Goal: Find specific page/section: Find specific page/section

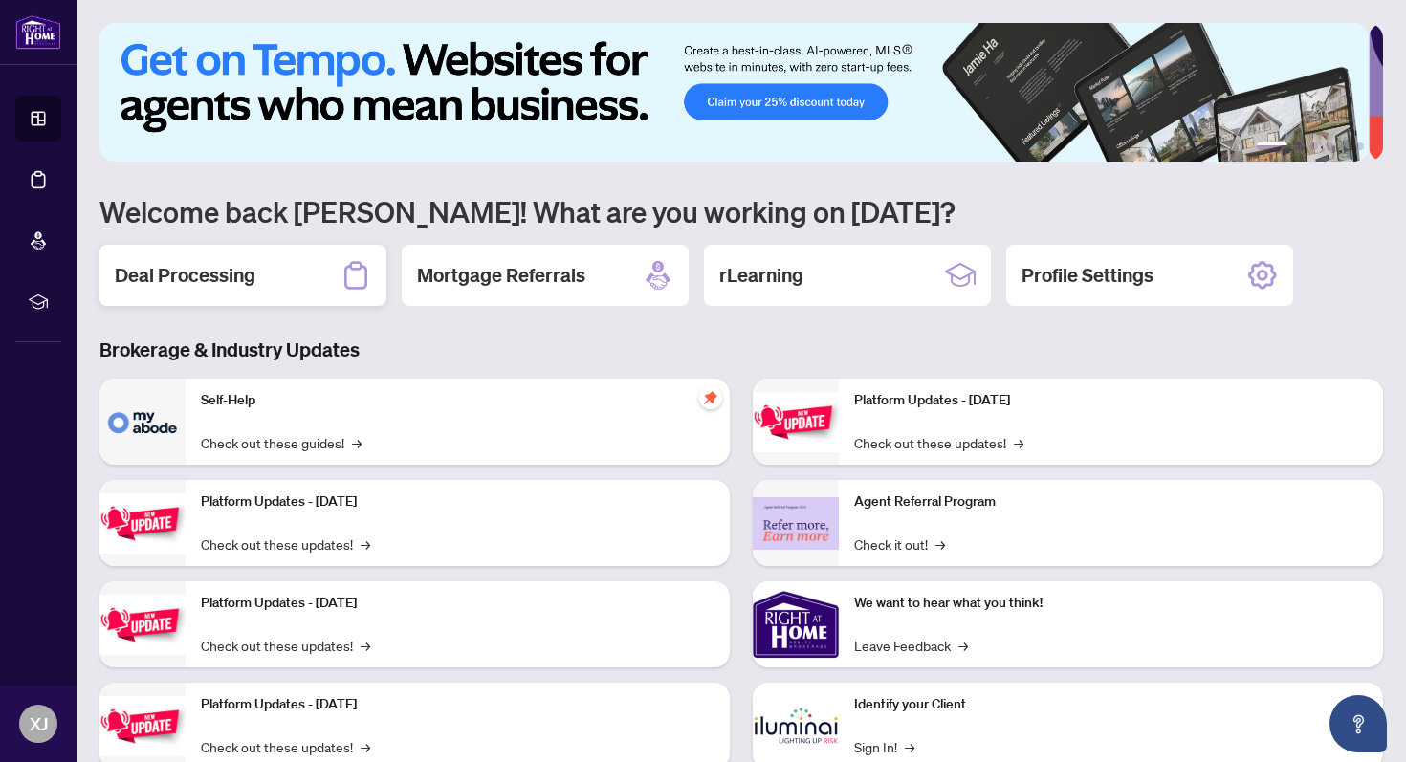
click at [166, 268] on h2 "Deal Processing" at bounding box center [185, 275] width 141 height 27
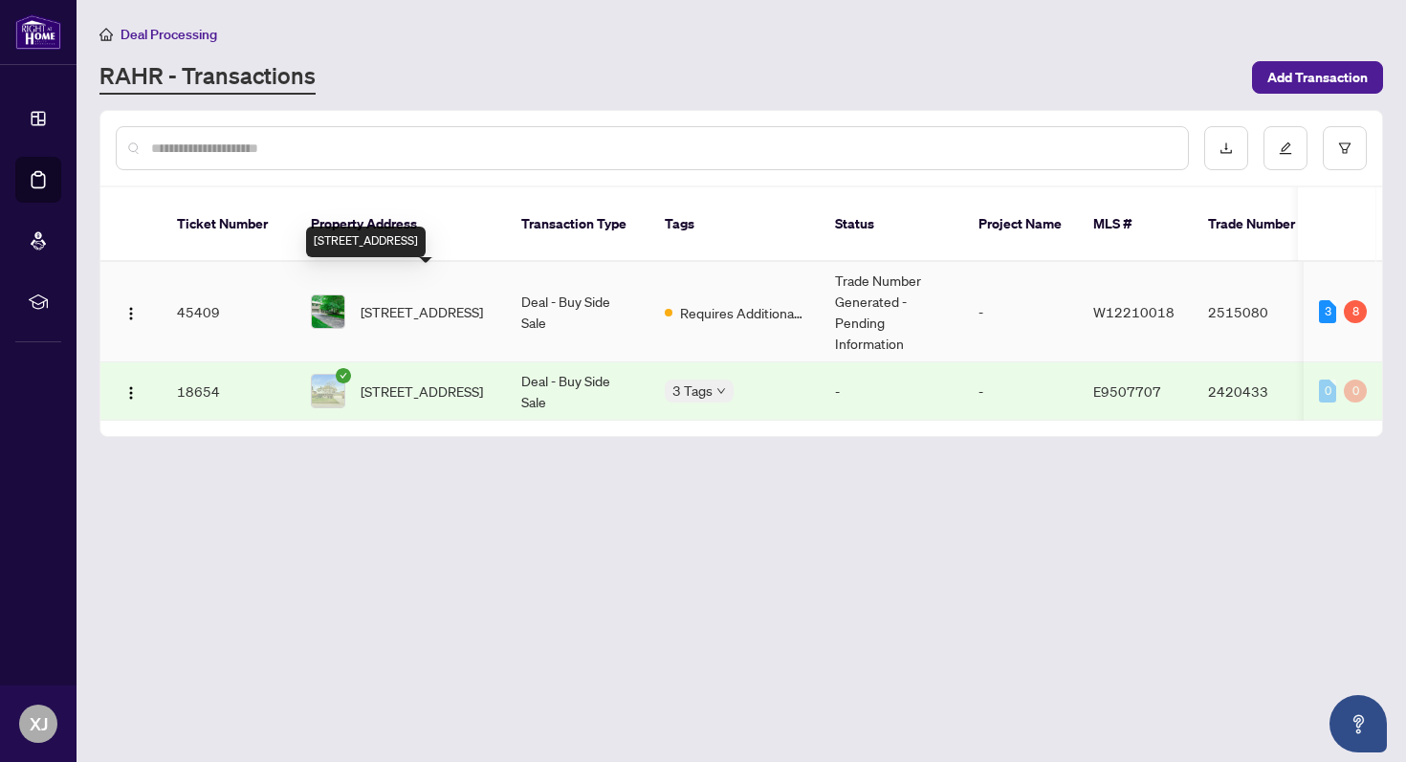
click at [433, 301] on span "[STREET_ADDRESS]" at bounding box center [422, 311] width 122 height 21
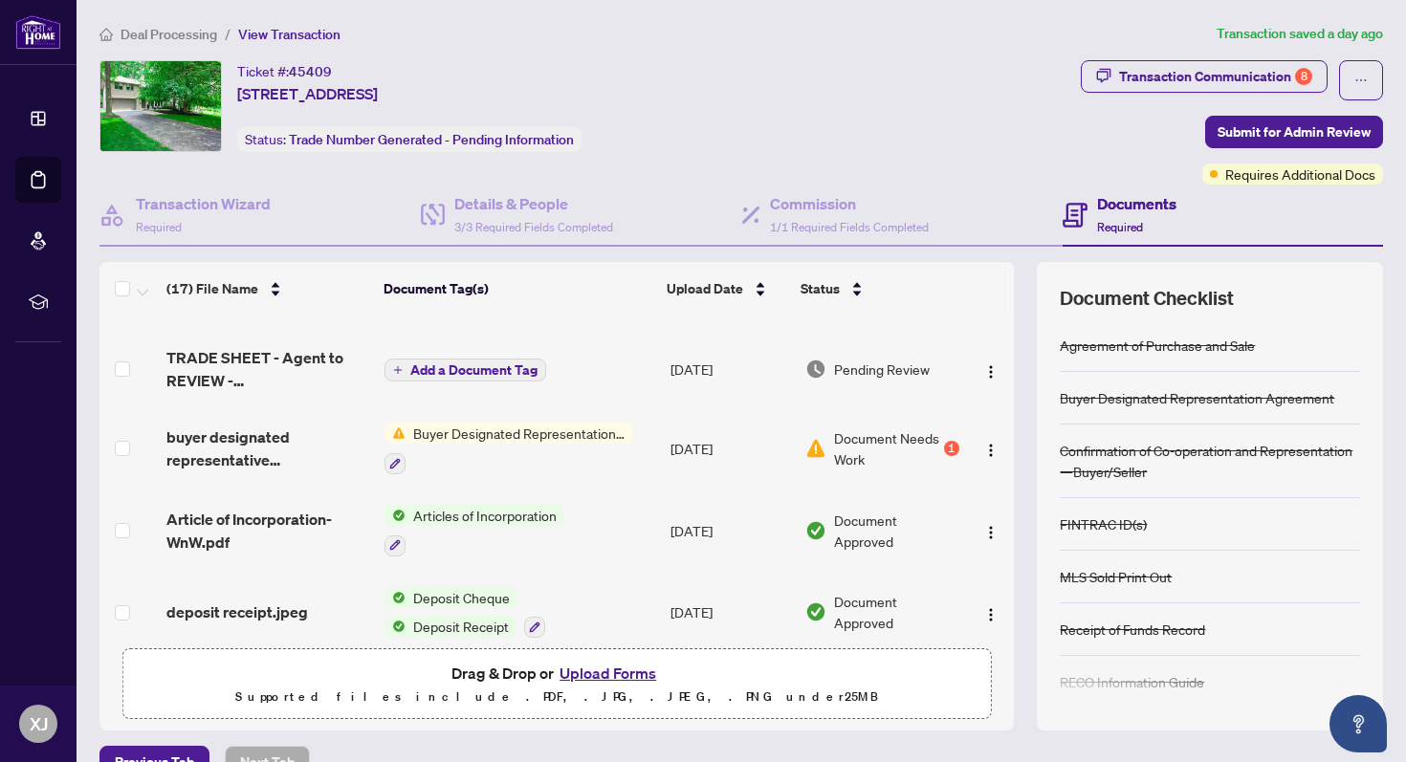
scroll to position [307, 0]
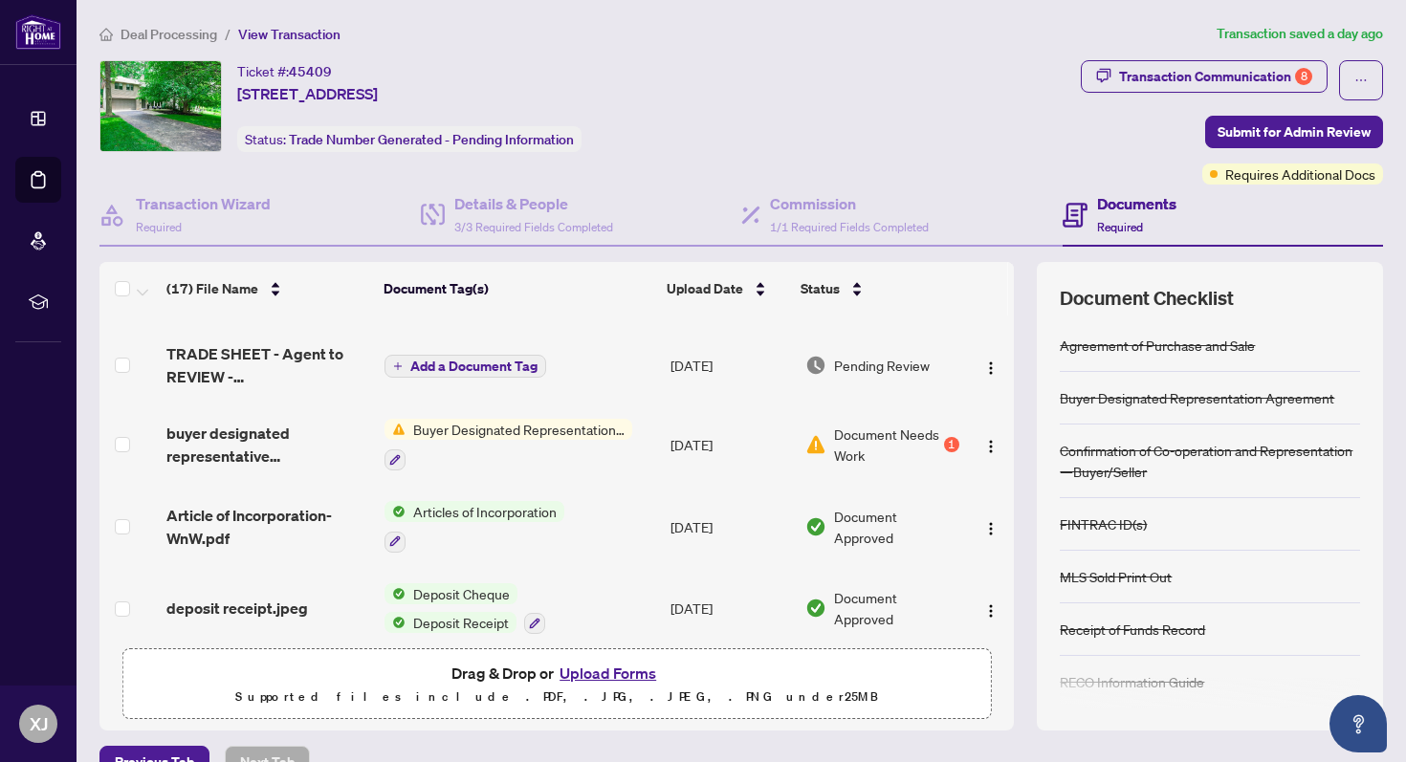
click at [485, 427] on span "Buyer Designated Representation Agreement" at bounding box center [518, 429] width 227 height 21
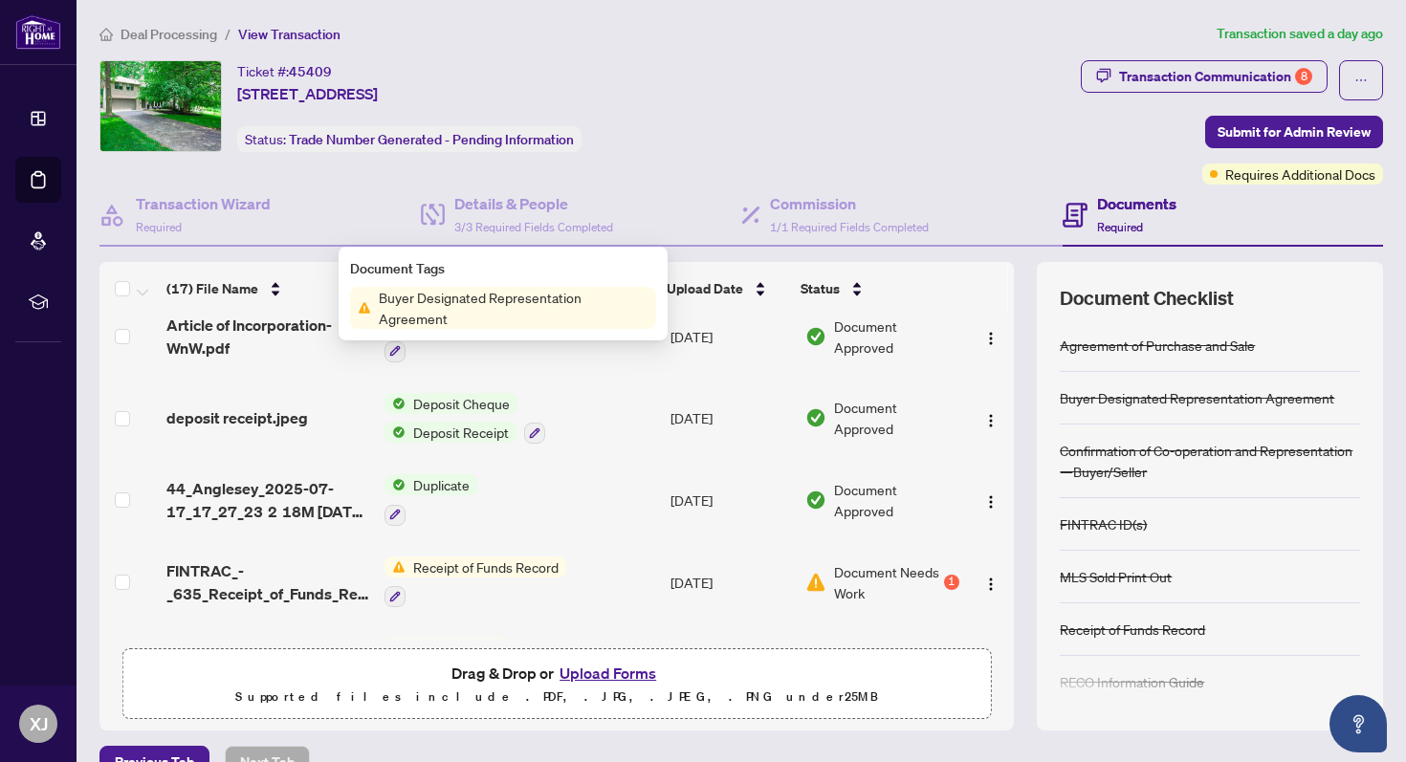
scroll to position [632, 0]
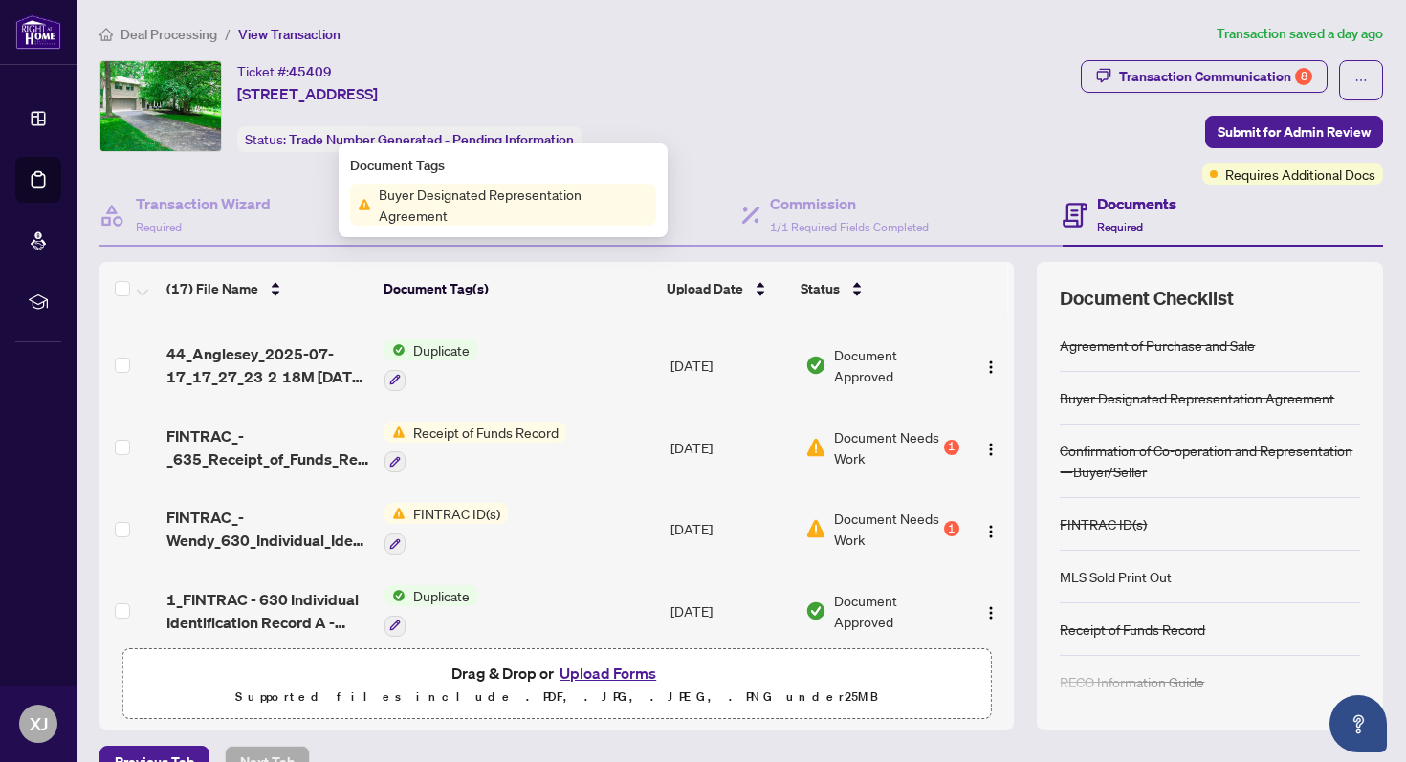
click at [446, 504] on span "FINTRAC ID(s)" at bounding box center [456, 513] width 102 height 21
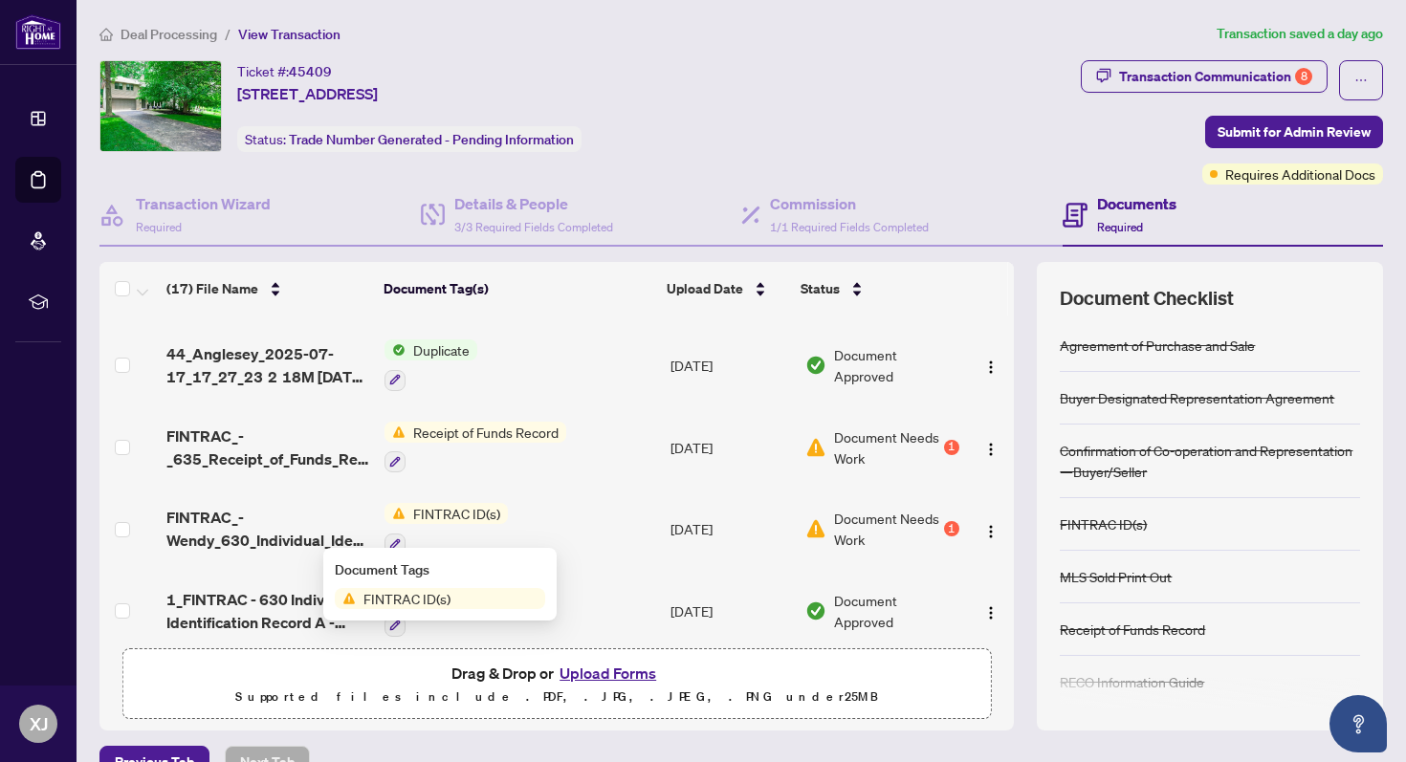
click at [434, 593] on span "FINTRAC ID(s)" at bounding box center [407, 598] width 102 height 21
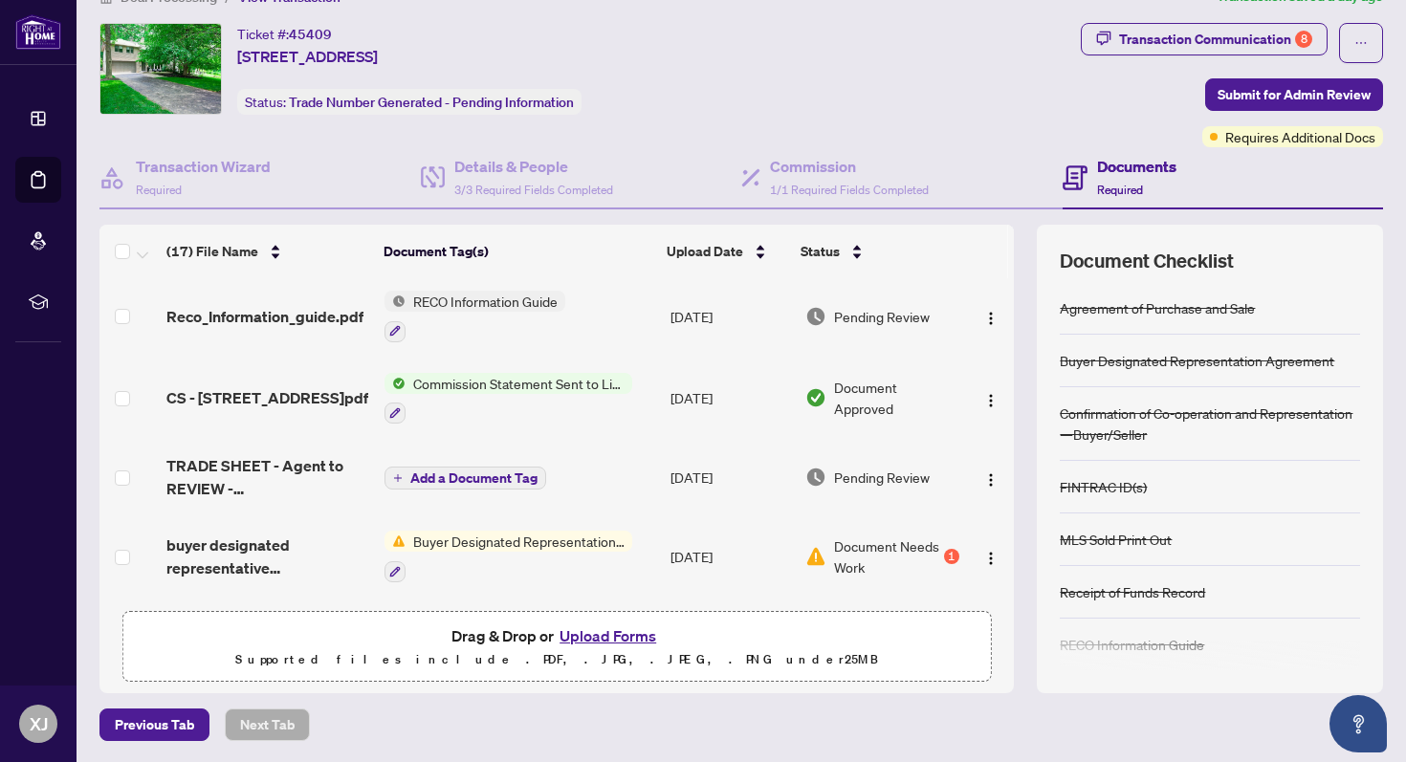
scroll to position [245, 0]
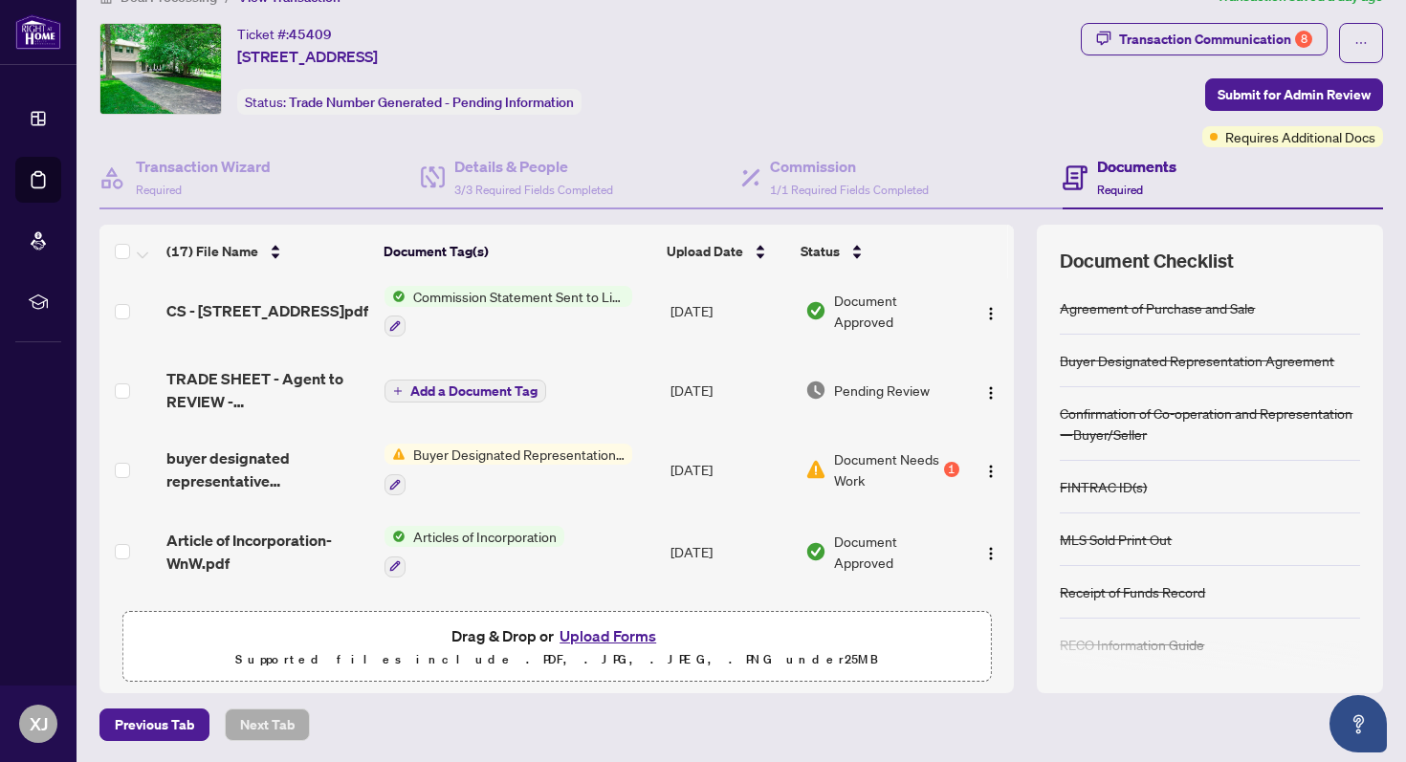
click at [473, 444] on span "Buyer Designated Representation Agreement" at bounding box center [518, 454] width 227 height 21
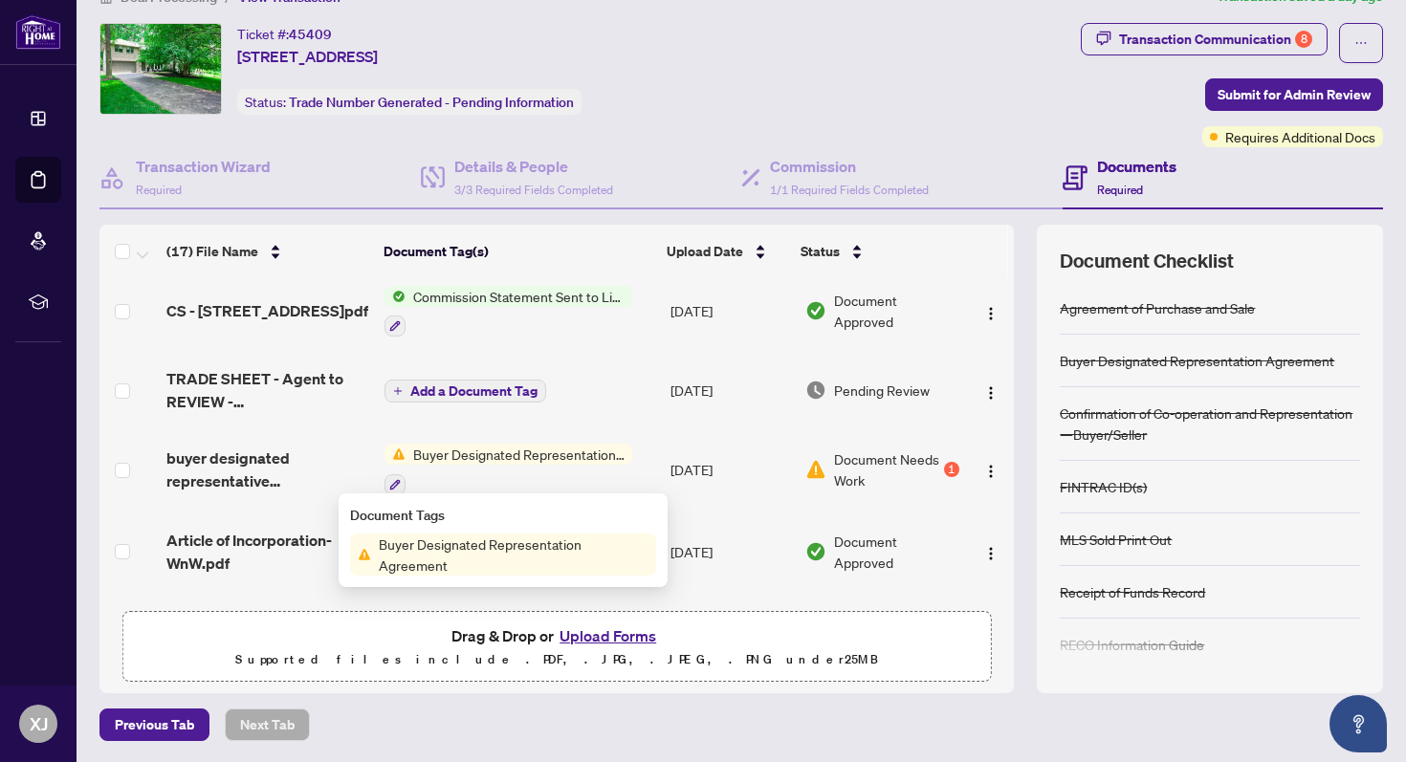
click at [663, 428] on td "[DATE]" at bounding box center [730, 469] width 135 height 82
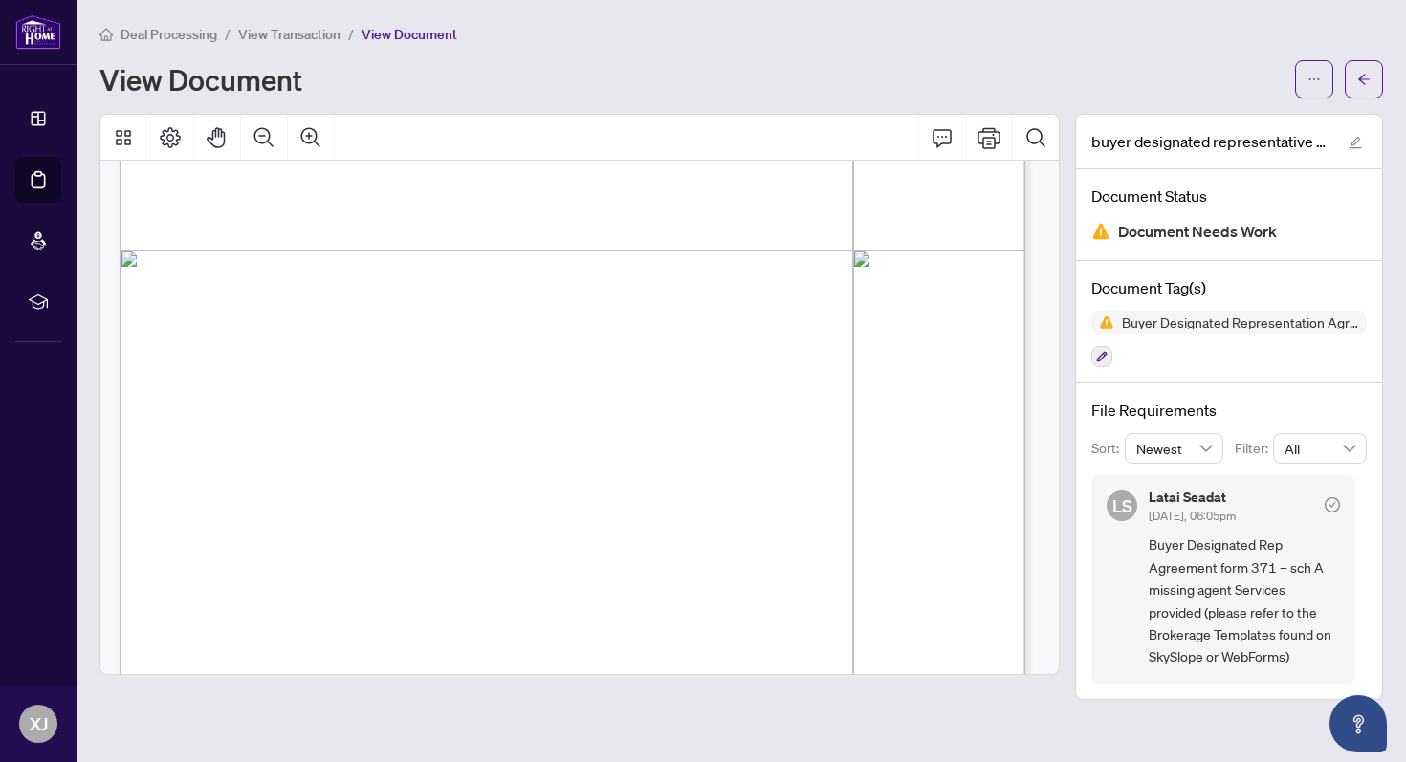
scroll to position [4302, 0]
